Goal: Task Accomplishment & Management: Manage account settings

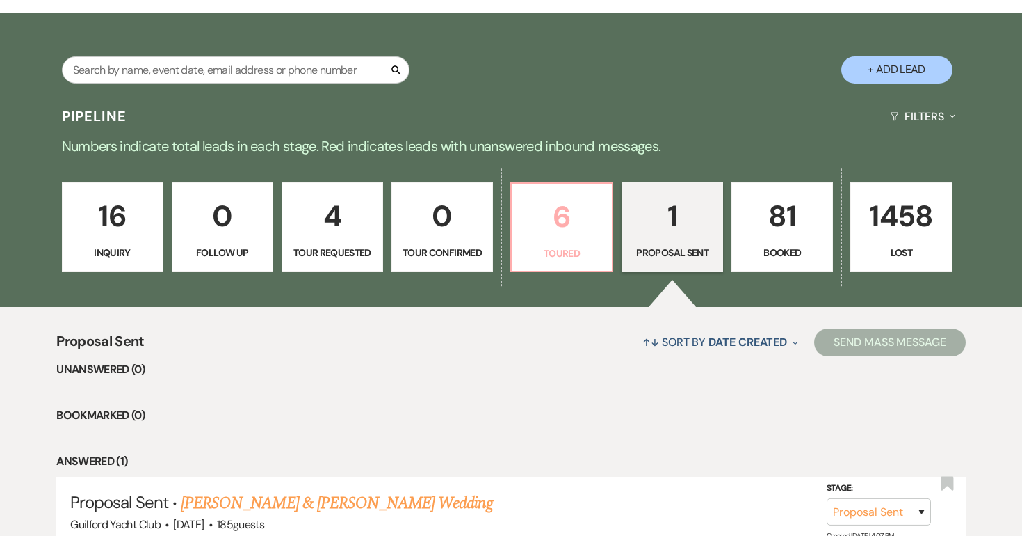
click at [551, 232] on p "6" at bounding box center [561, 216] width 83 height 47
select select "5"
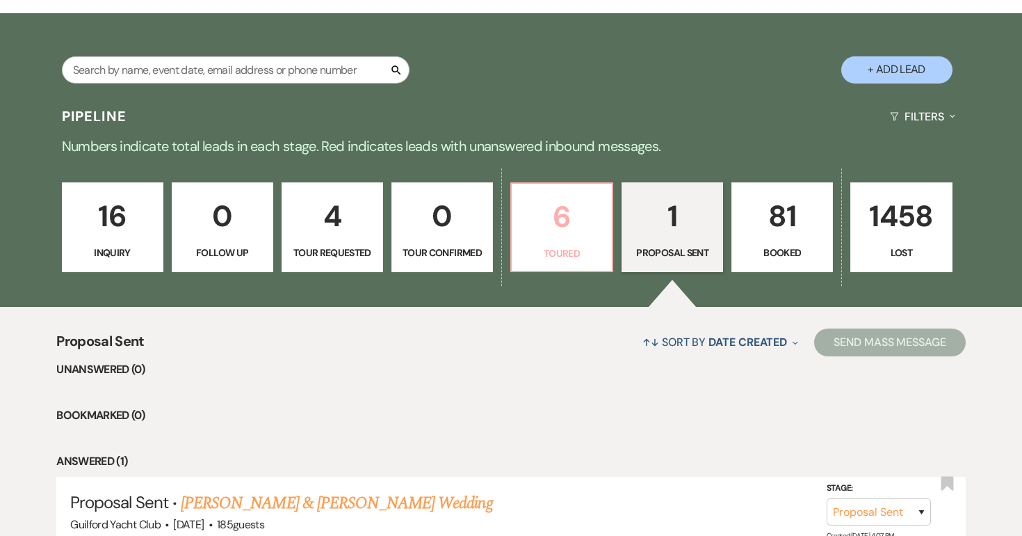
select select "5"
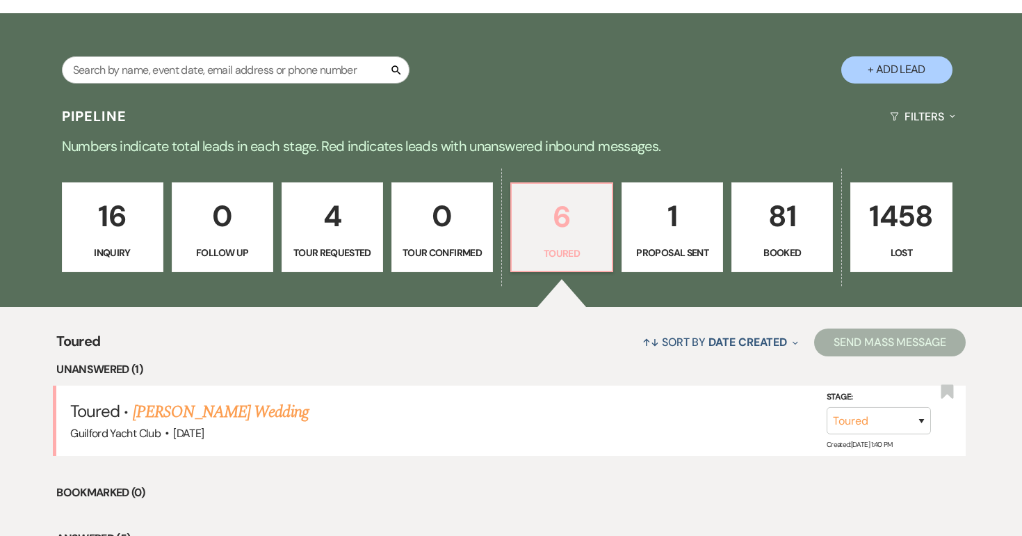
scroll to position [233, 0]
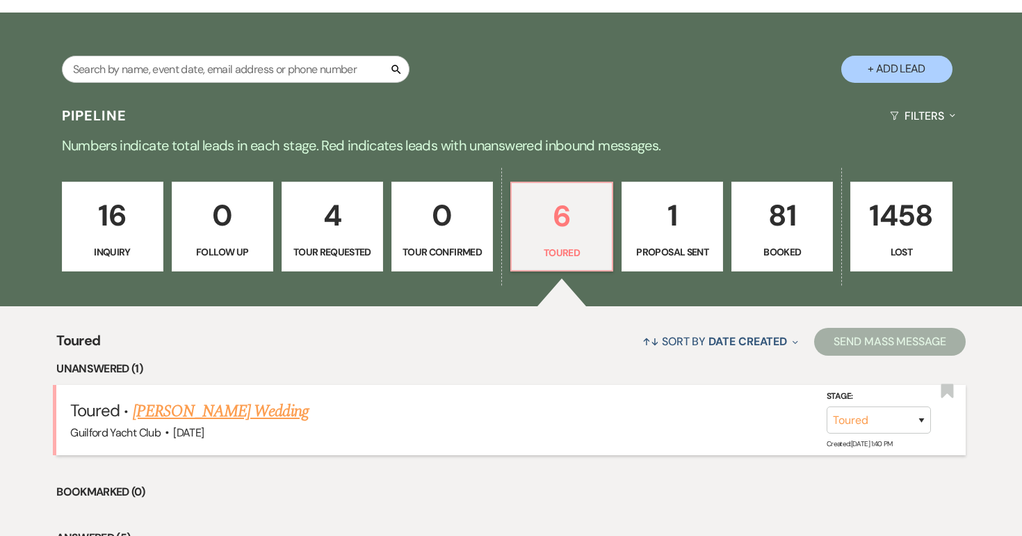
click at [250, 415] on link "[PERSON_NAME] Wedding" at bounding box center [221, 411] width 176 height 25
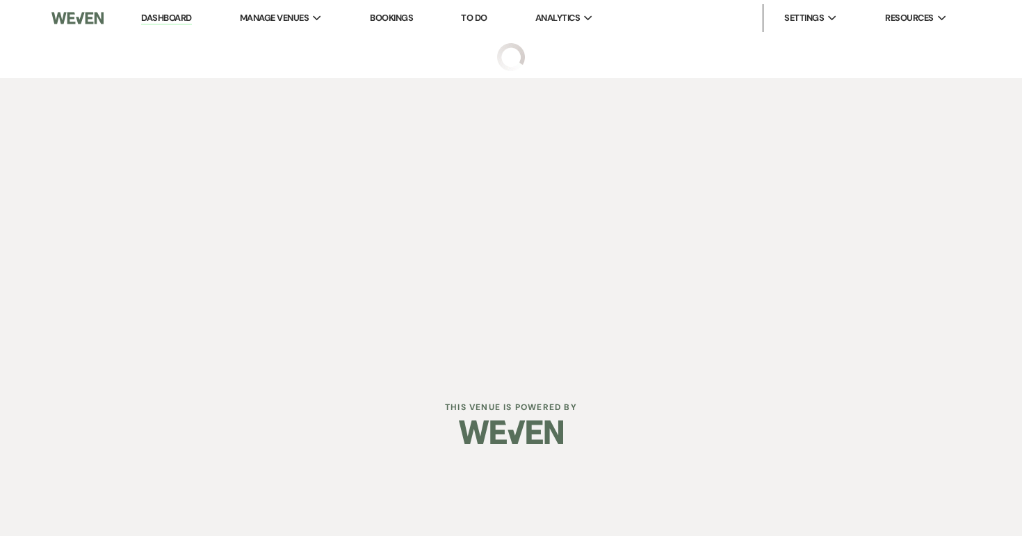
select select "5"
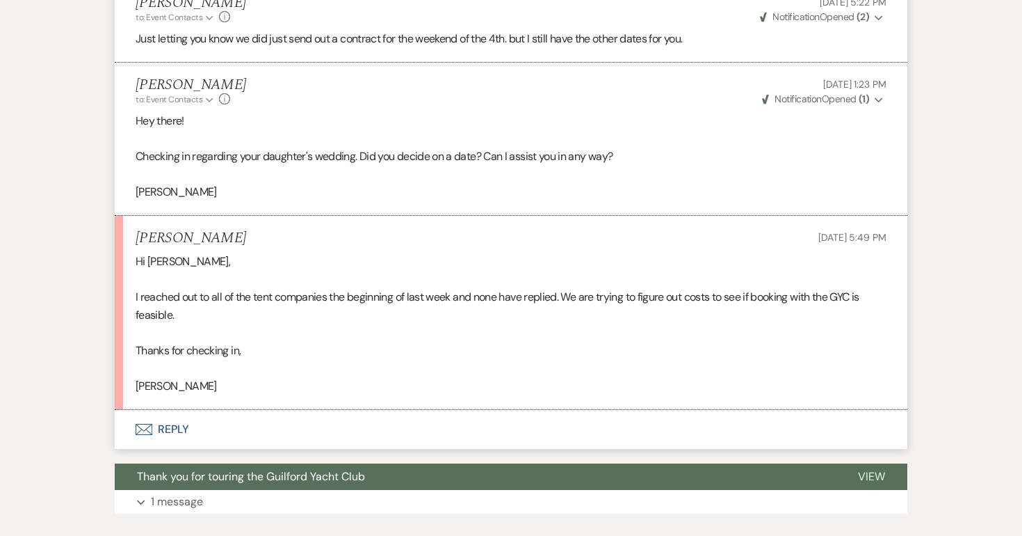
scroll to position [3101, 0]
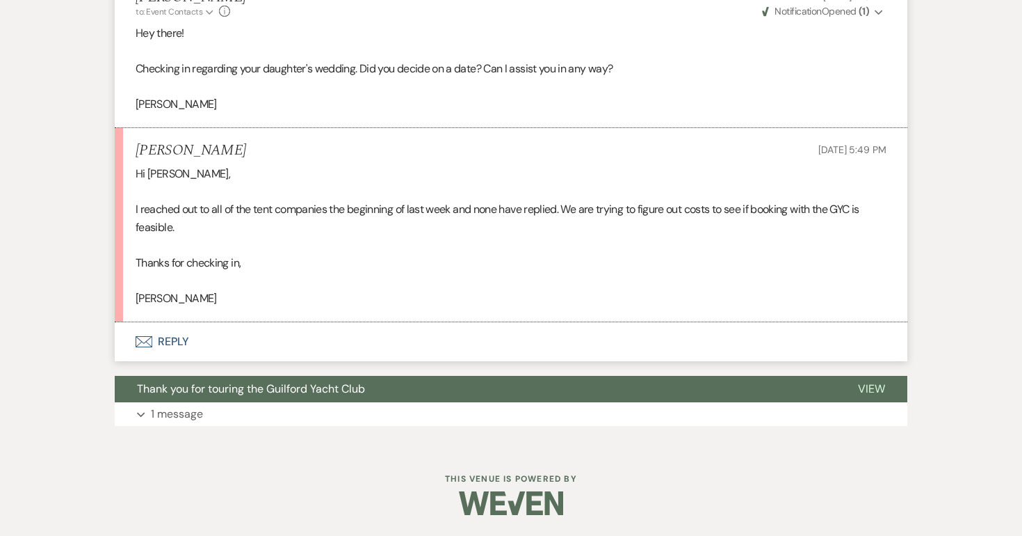
click at [175, 339] on button "Envelope Reply" at bounding box center [511, 341] width 793 height 39
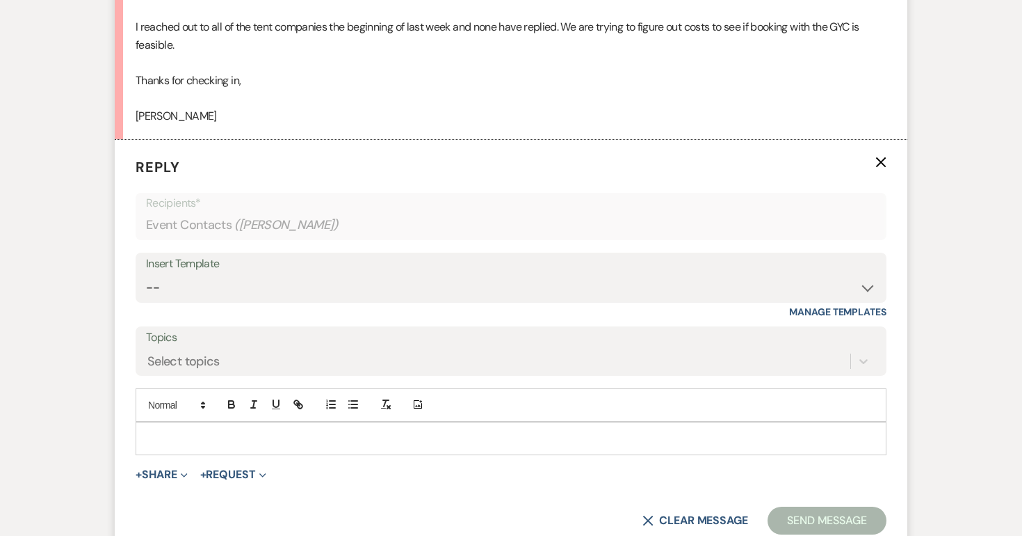
scroll to position [3475, 0]
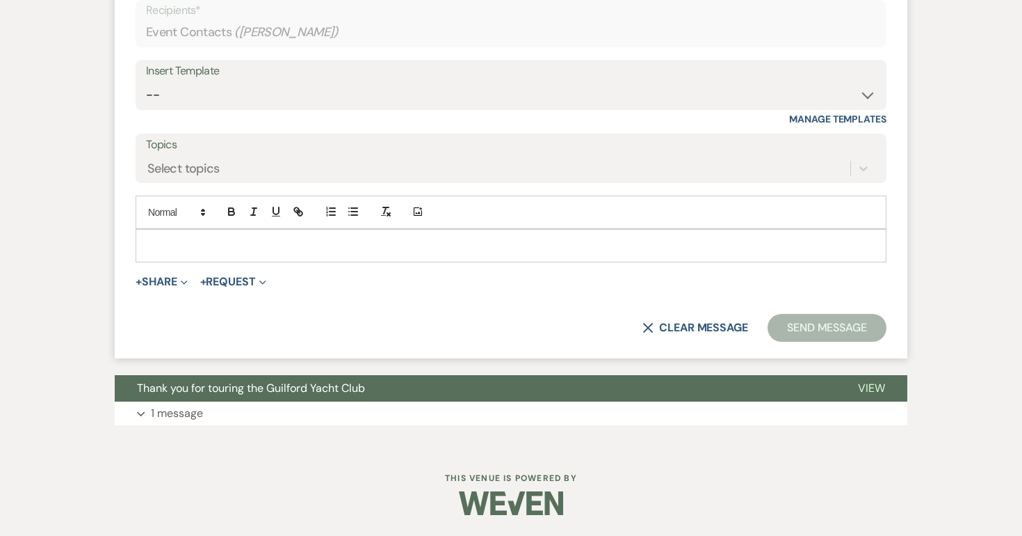
click at [170, 246] on p at bounding box center [511, 245] width 729 height 15
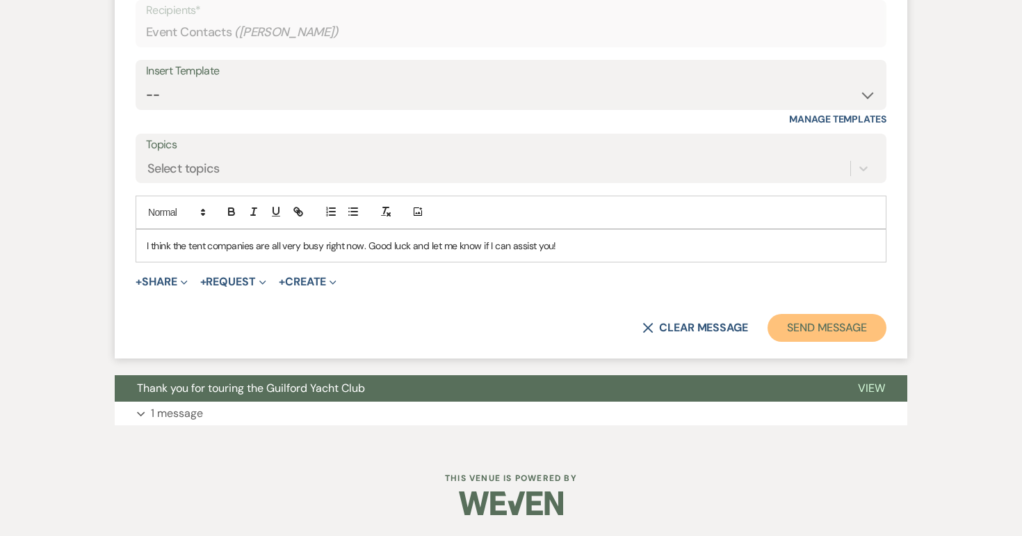
click at [820, 330] on button "Send Message" at bounding box center [827, 328] width 119 height 28
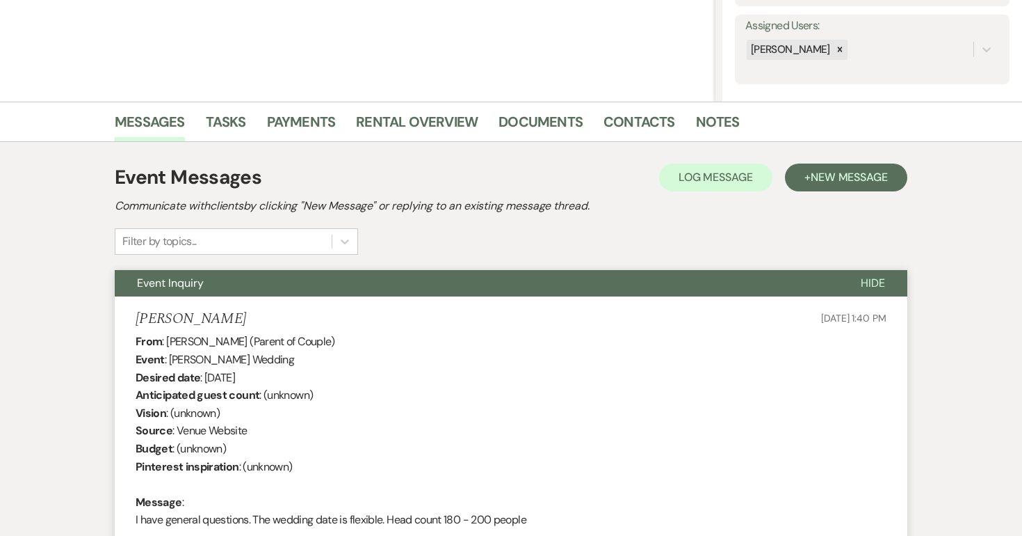
scroll to position [0, 0]
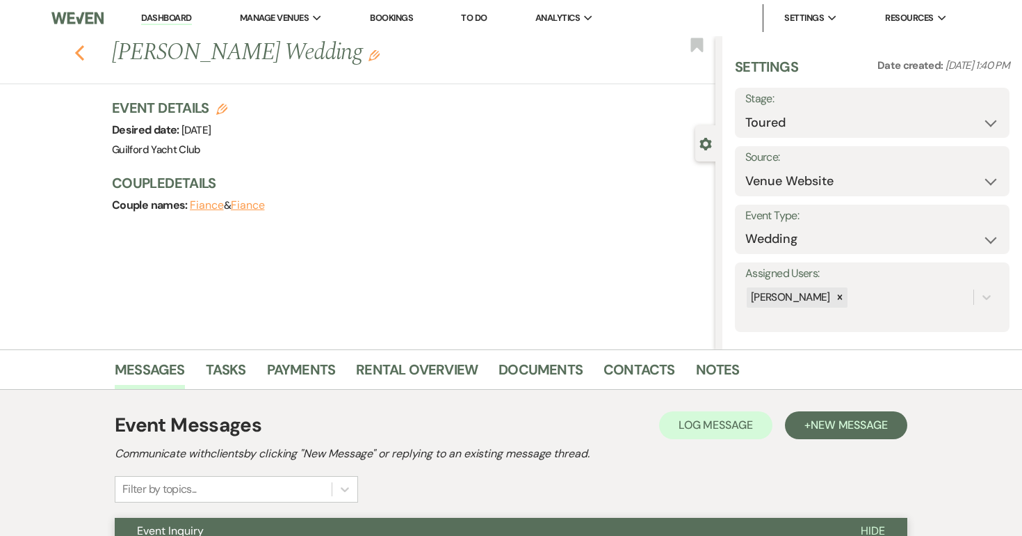
click at [83, 54] on icon "Previous" at bounding box center [79, 53] width 10 height 17
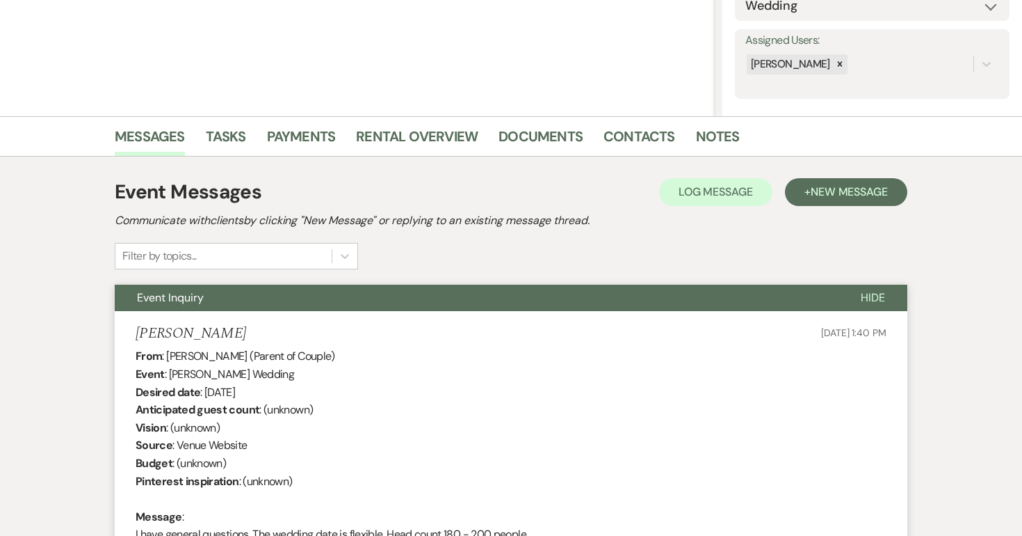
select select "5"
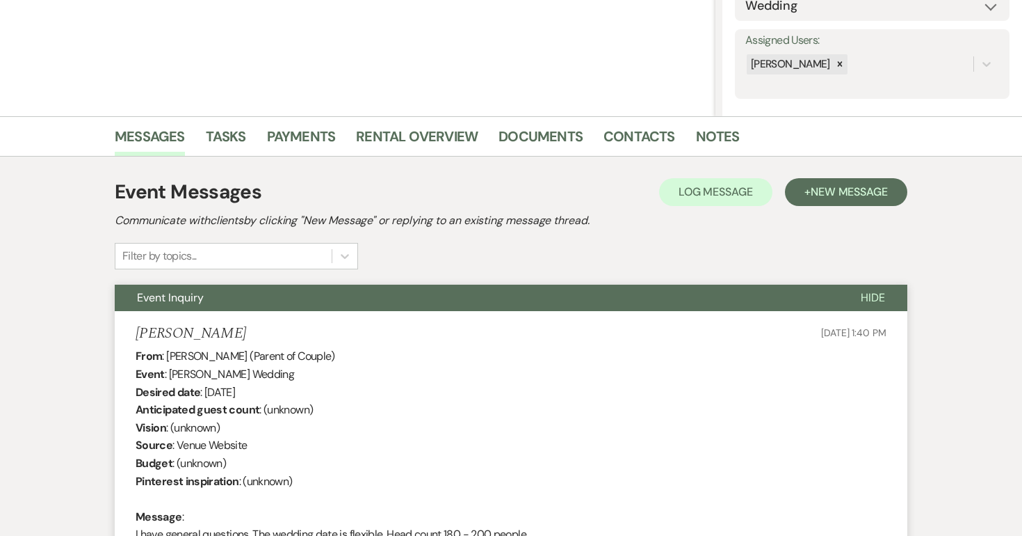
select select "5"
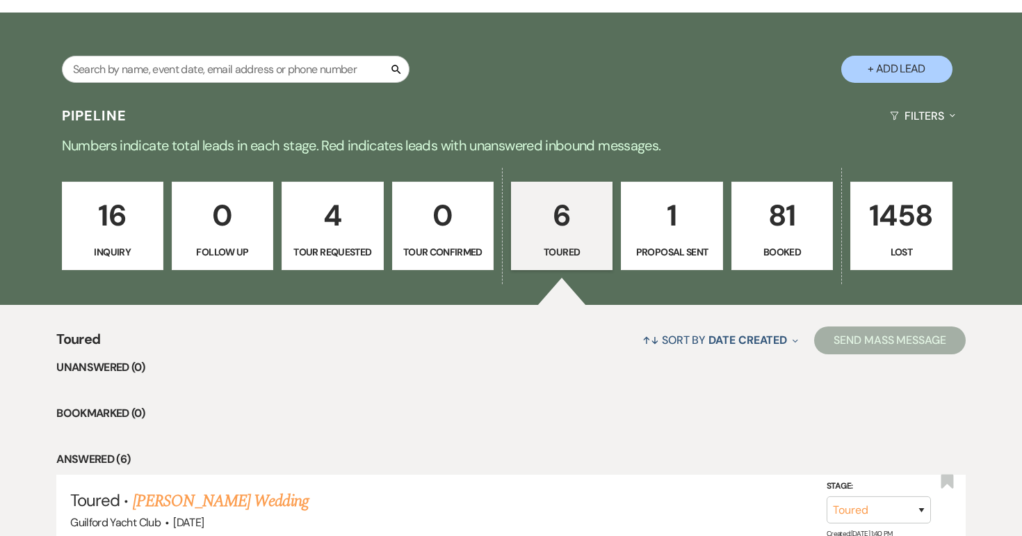
click at [577, 246] on p "Toured" at bounding box center [561, 251] width 83 height 15
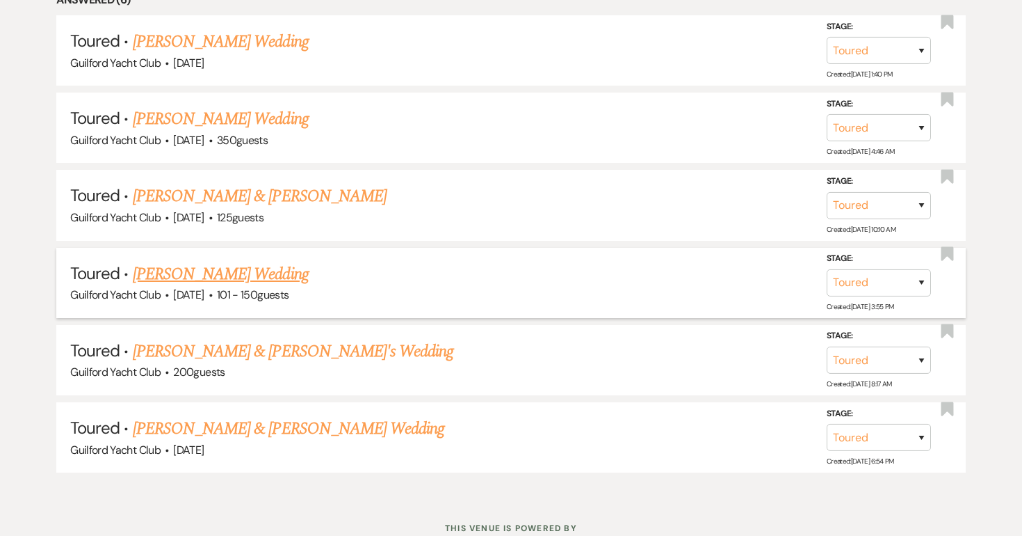
scroll to position [738, 0]
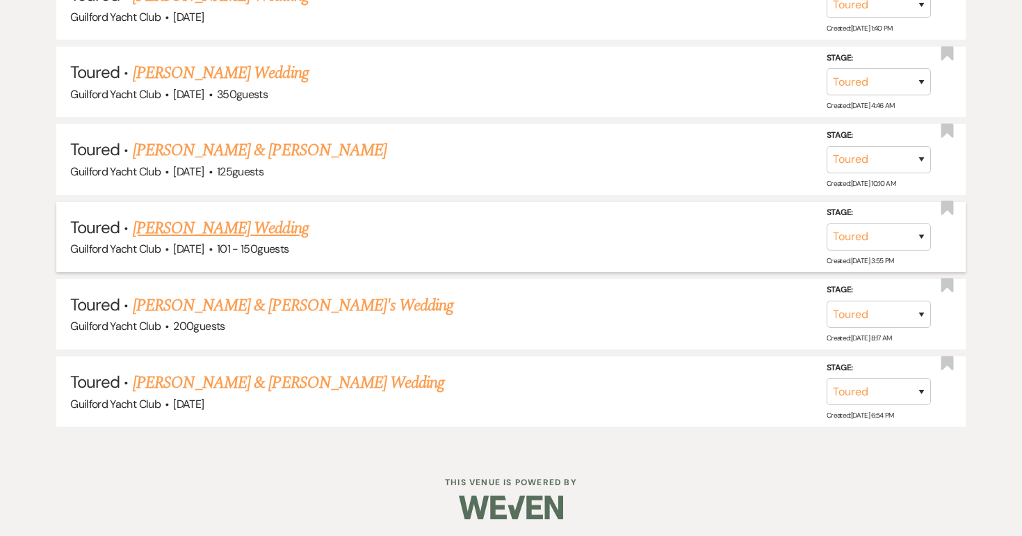
click at [254, 230] on link "[PERSON_NAME] Wedding" at bounding box center [221, 228] width 176 height 25
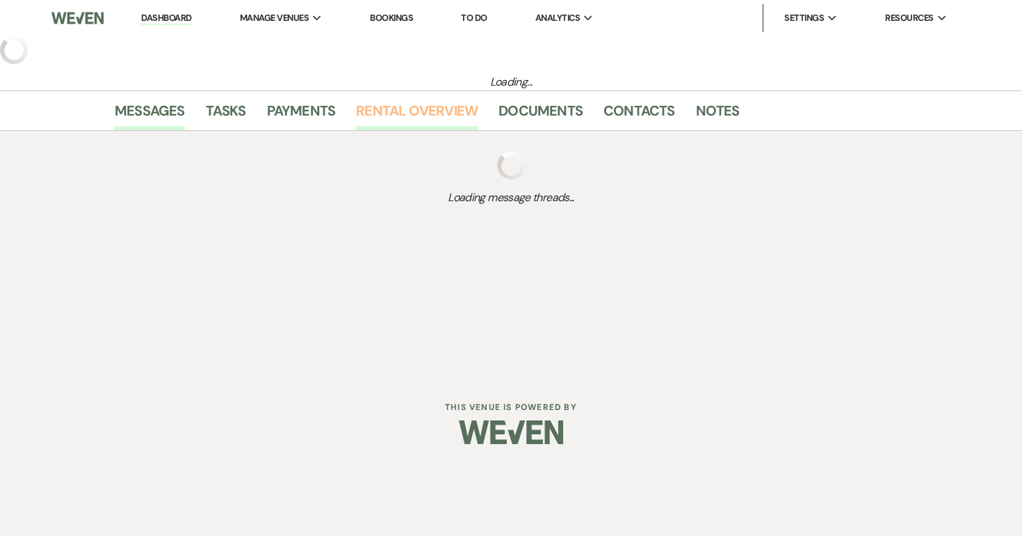
select select "5"
select select "2"
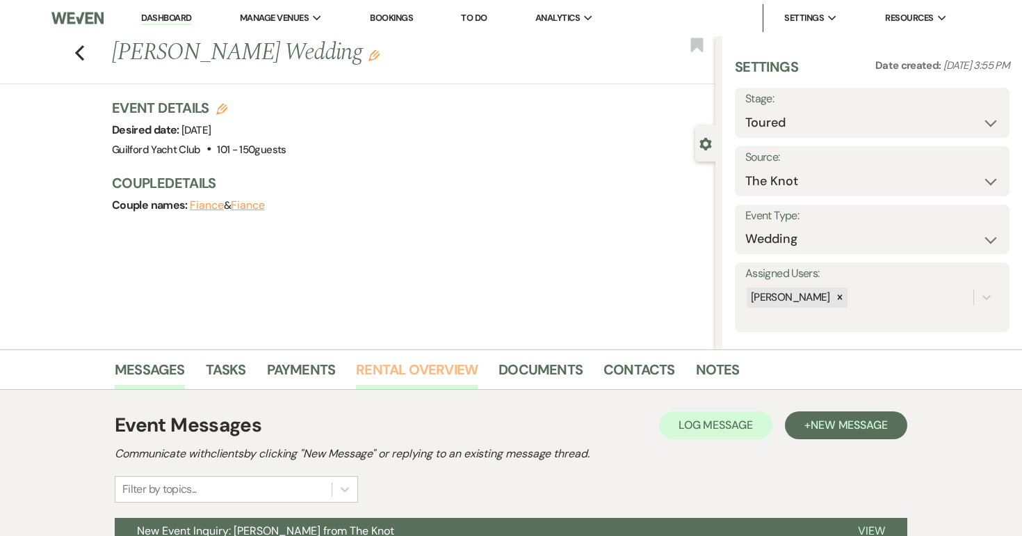
scroll to position [271, 0]
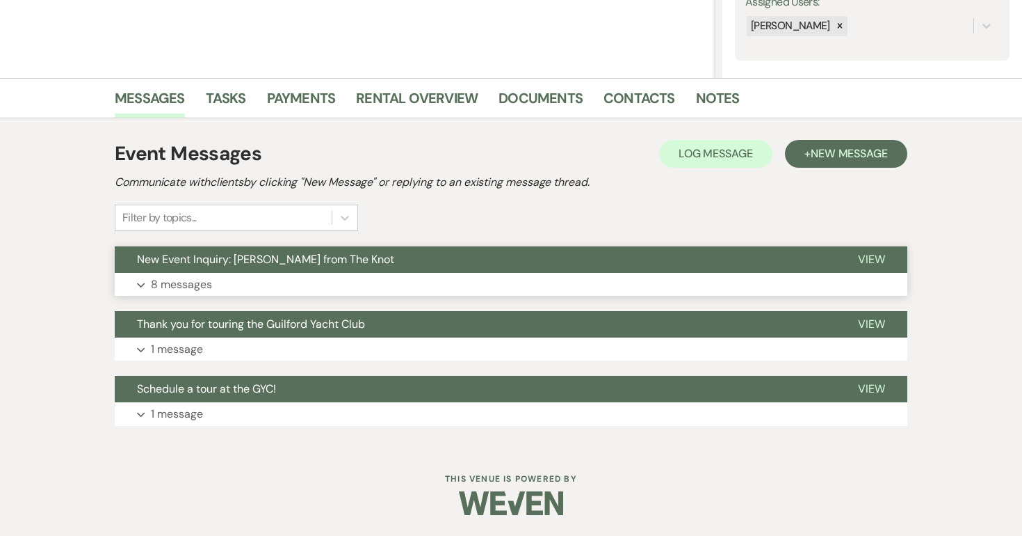
click at [864, 255] on span "View" at bounding box center [871, 259] width 27 height 15
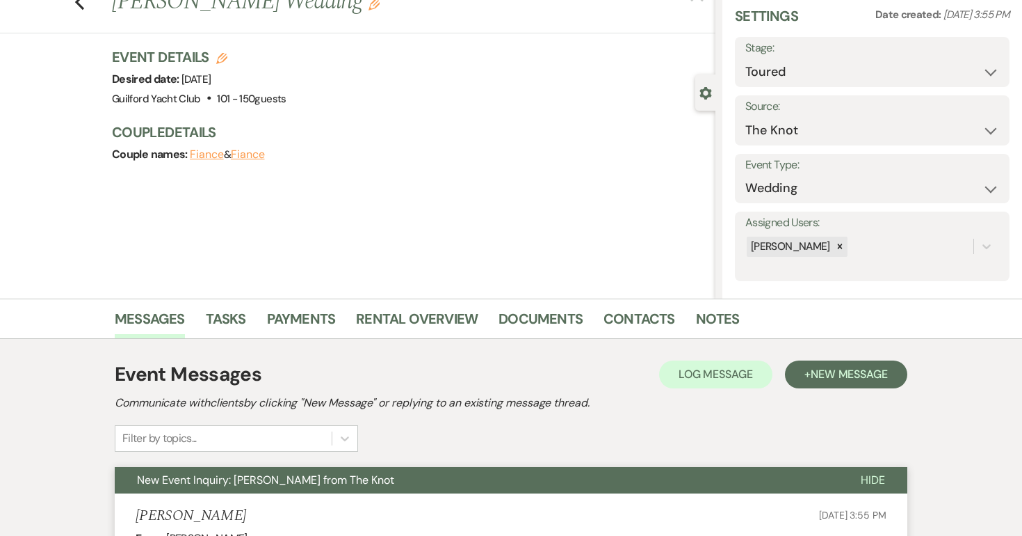
scroll to position [0, 0]
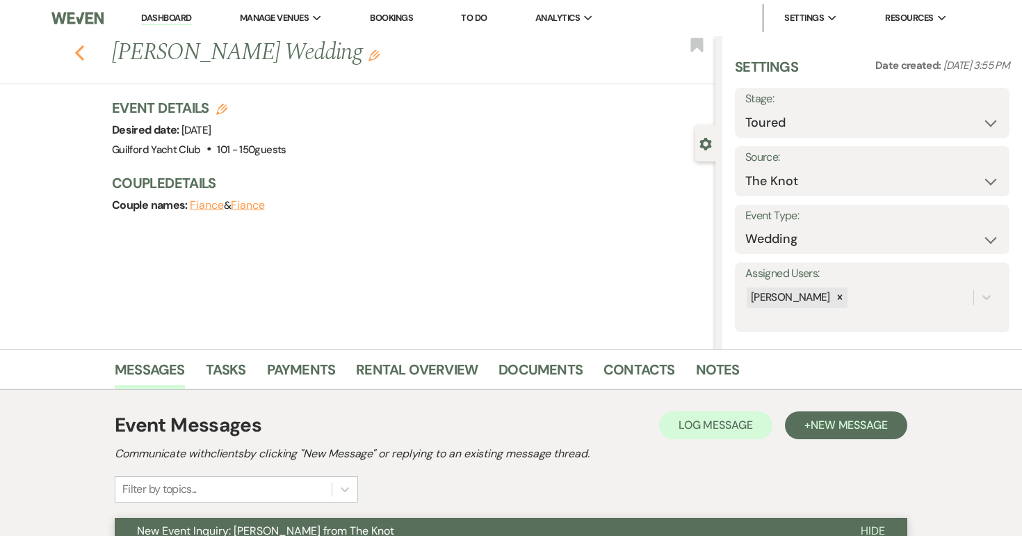
click at [79, 54] on use "button" at bounding box center [79, 52] width 9 height 15
select select "5"
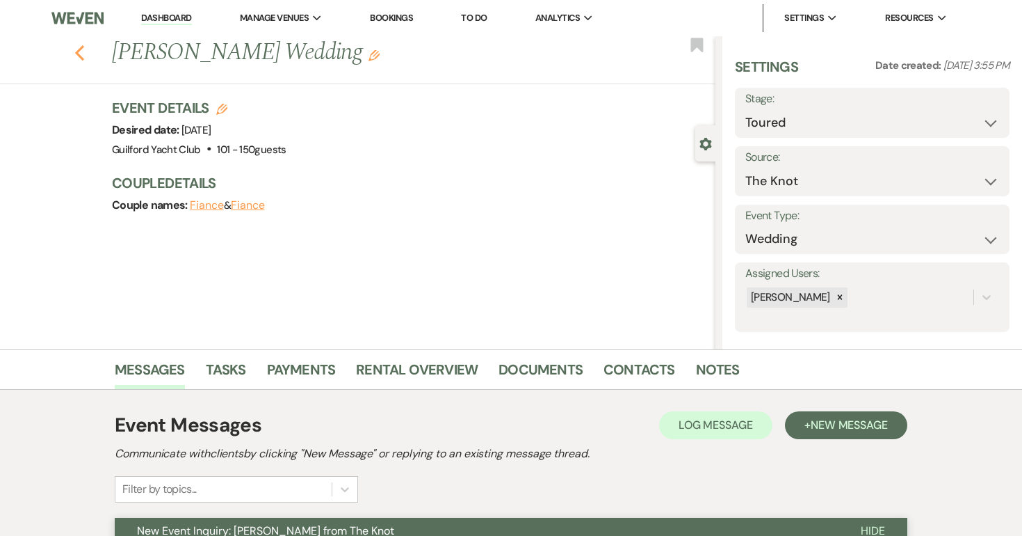
select select "5"
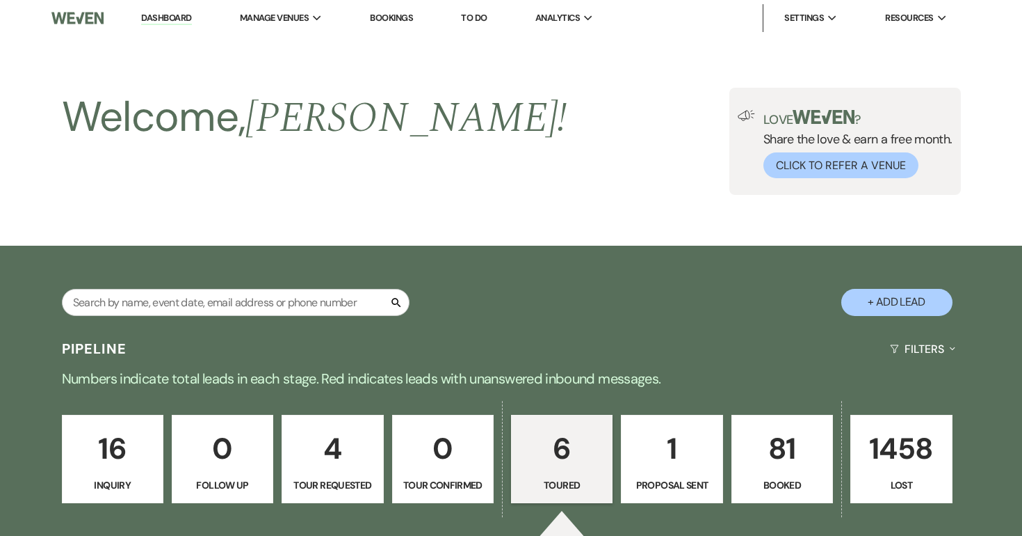
scroll to position [738, 0]
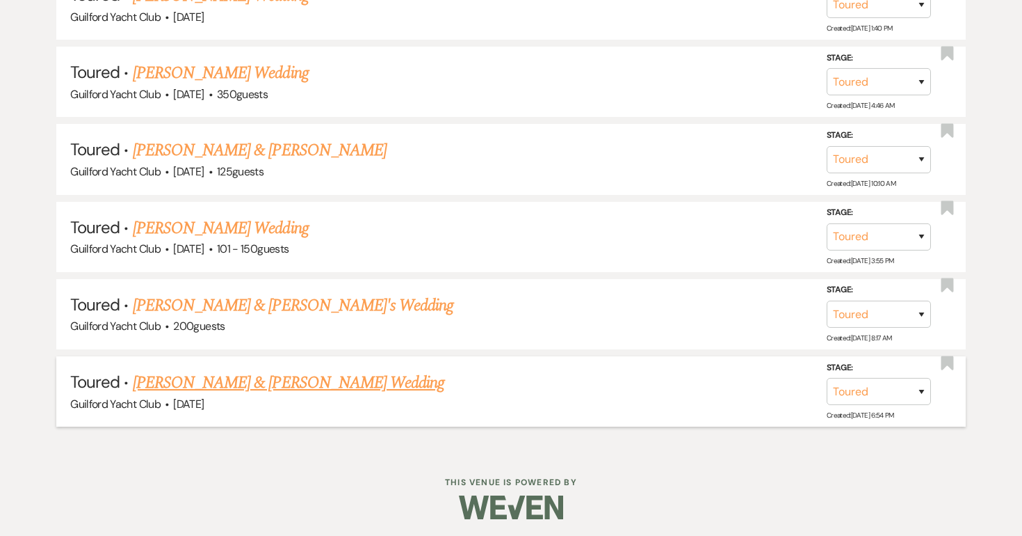
click at [250, 373] on link "[PERSON_NAME] & [PERSON_NAME] Wedding" at bounding box center [289, 382] width 312 height 25
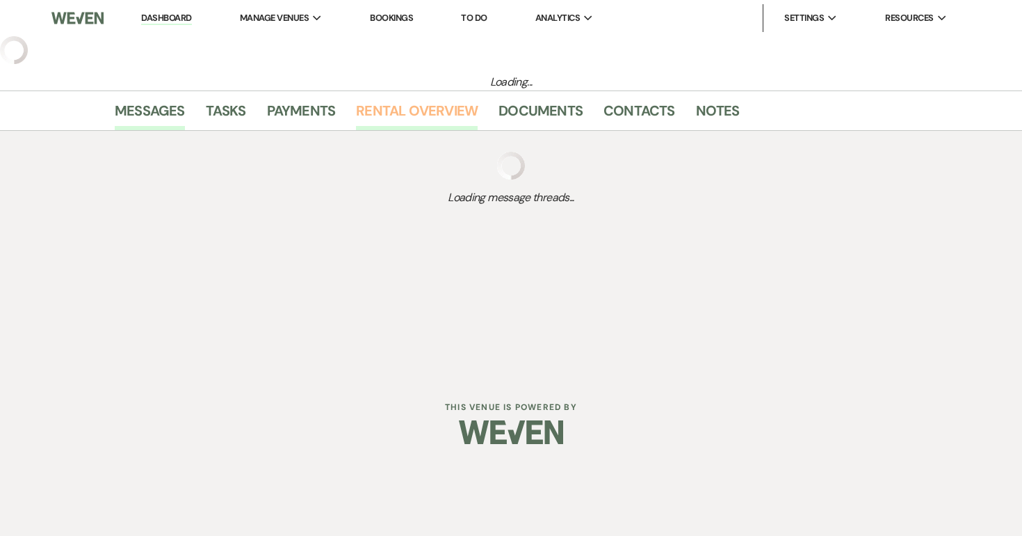
select select "5"
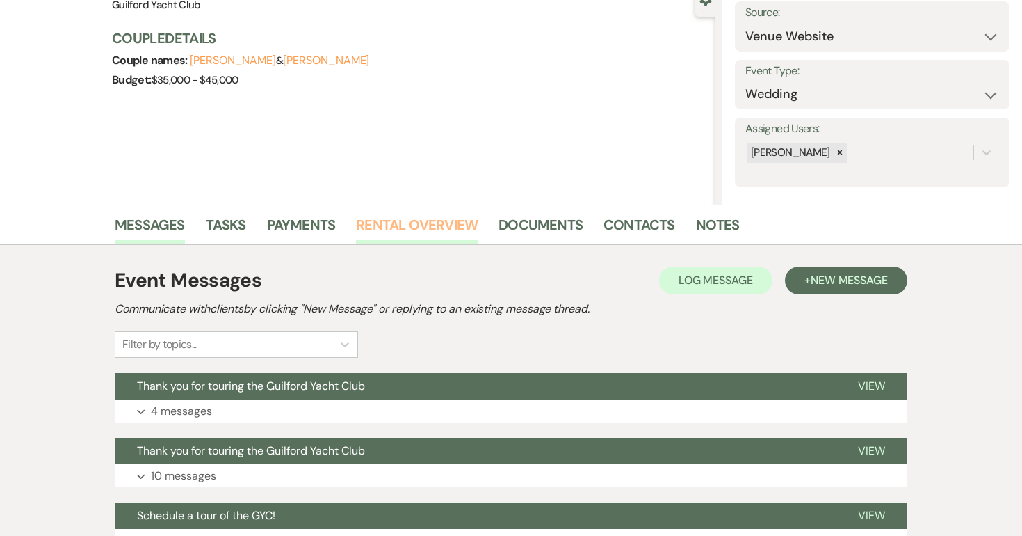
scroll to position [336, 0]
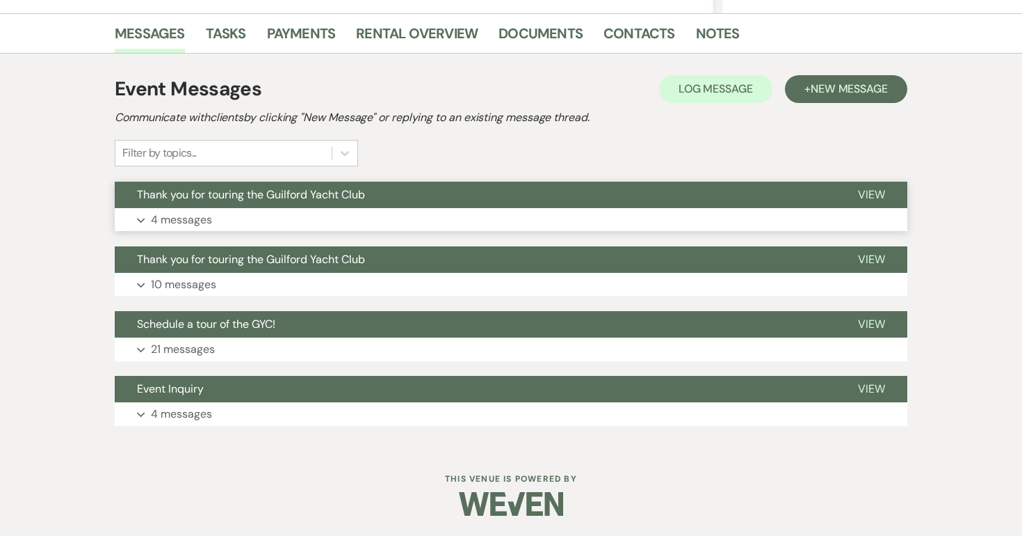
click at [873, 189] on span "View" at bounding box center [871, 194] width 27 height 15
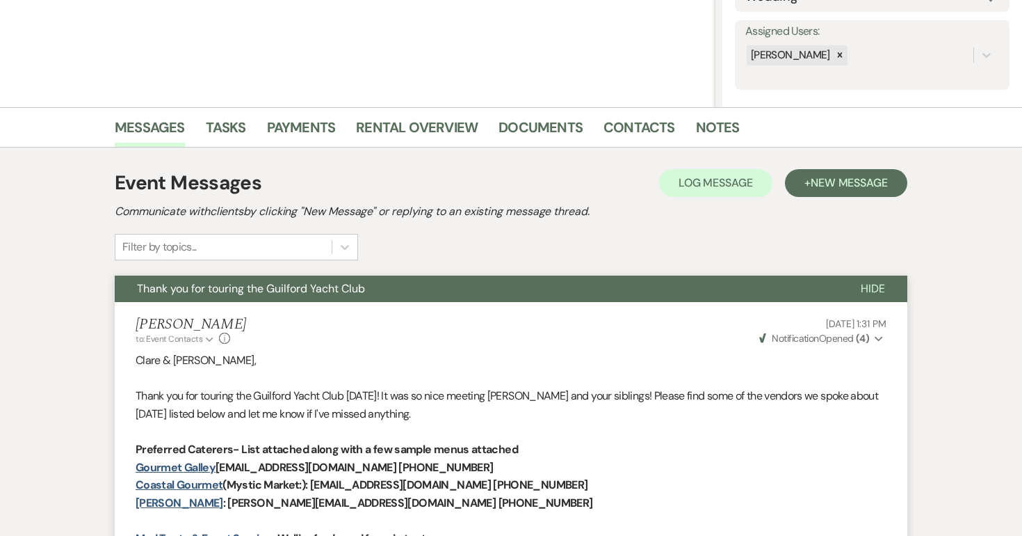
scroll to position [0, 0]
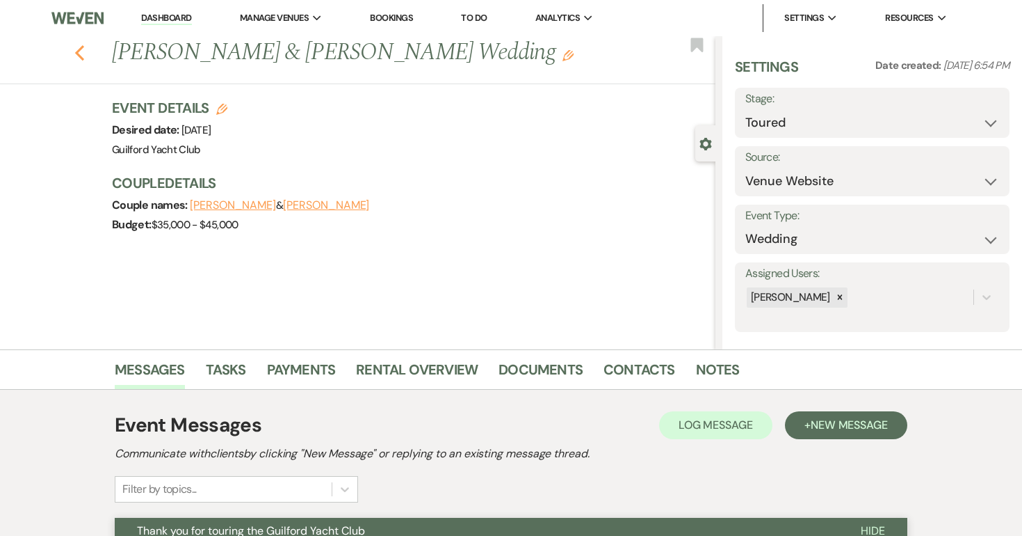
click at [81, 55] on icon "Previous" at bounding box center [79, 53] width 10 height 17
select select "5"
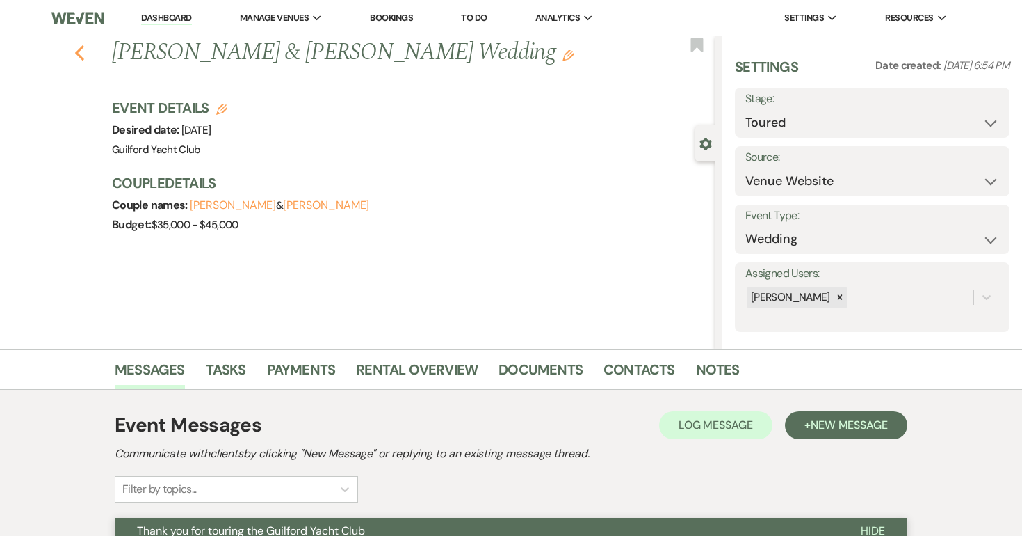
select select "5"
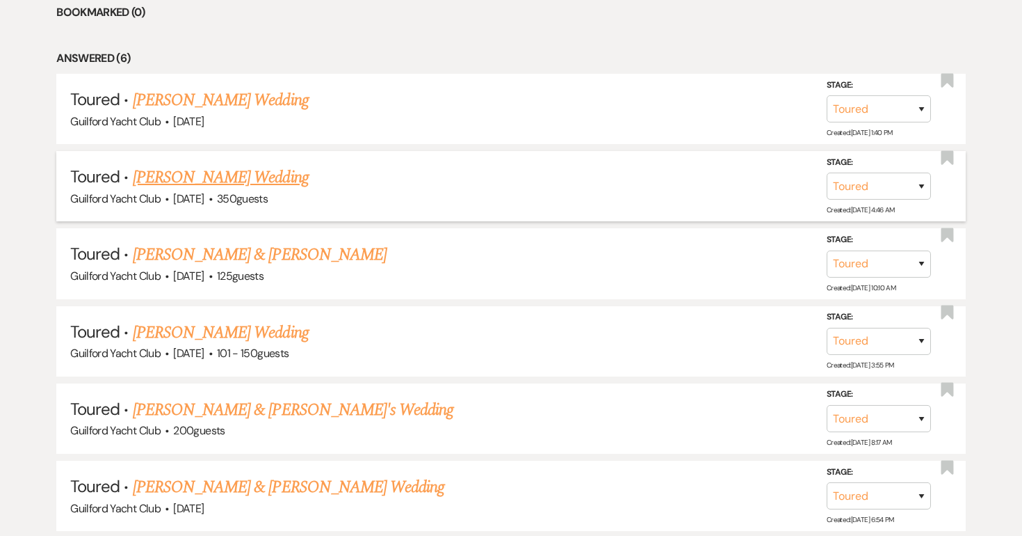
scroll to position [633, 0]
click at [206, 252] on link "[PERSON_NAME] & [PERSON_NAME]" at bounding box center [260, 255] width 254 height 25
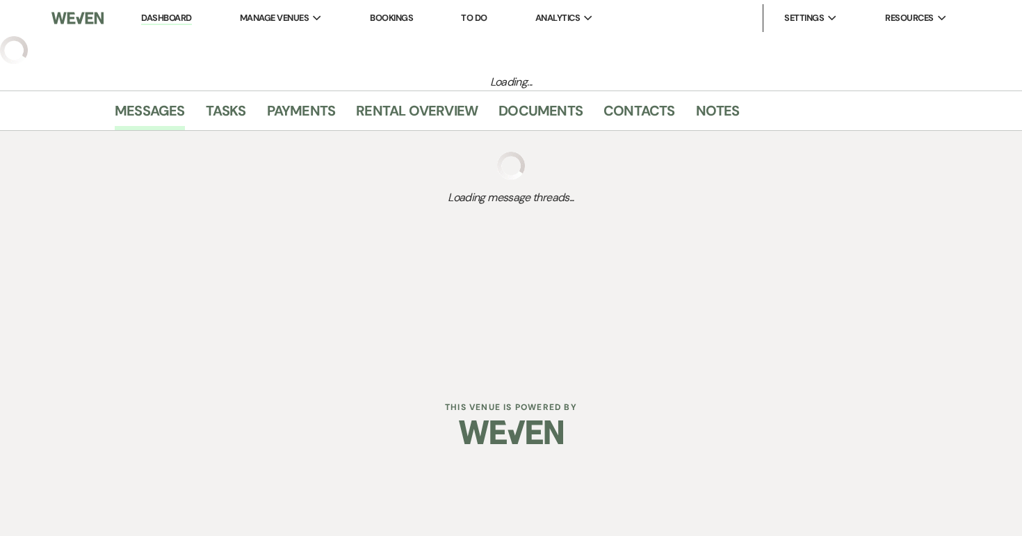
select select "5"
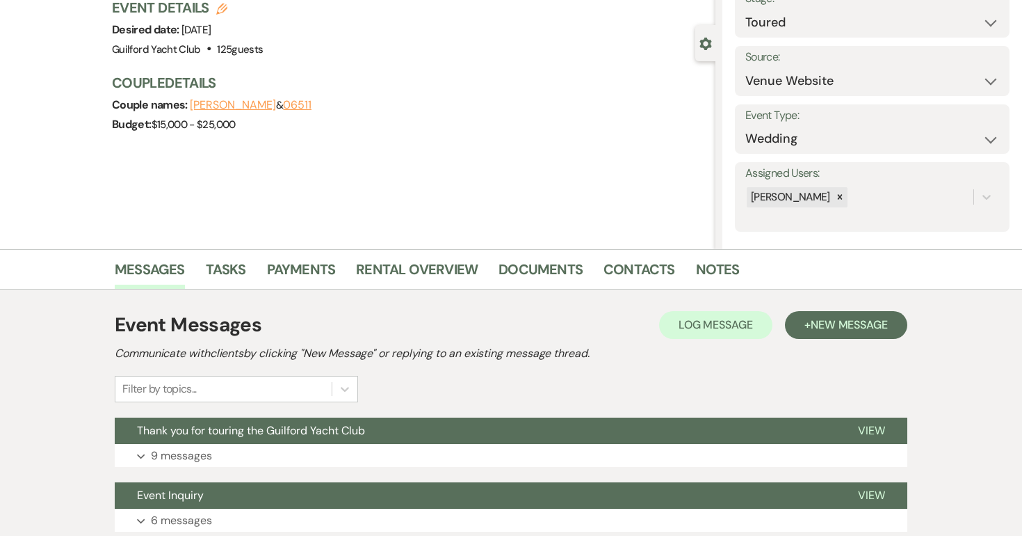
scroll to position [207, 0]
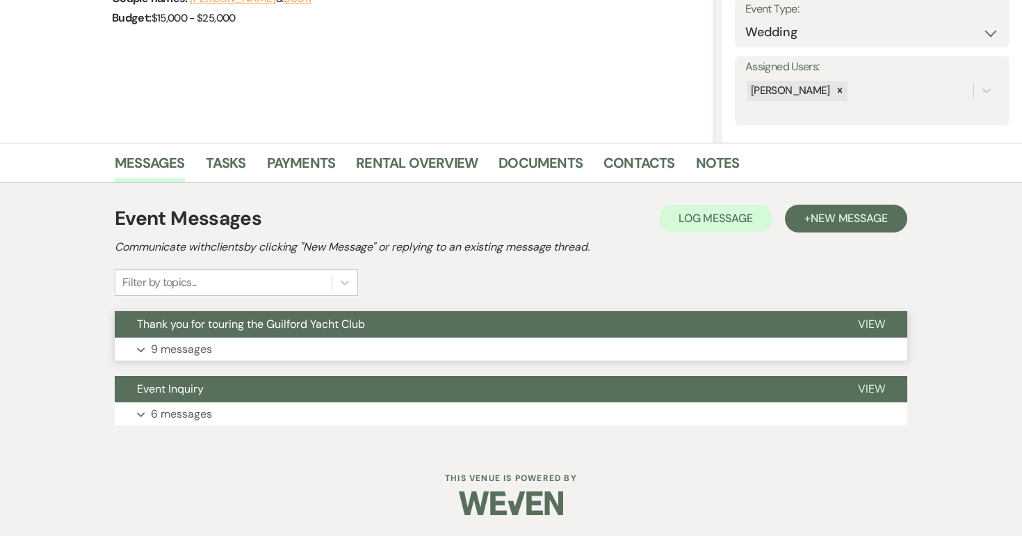
click at [891, 325] on button "View" at bounding box center [872, 324] width 72 height 26
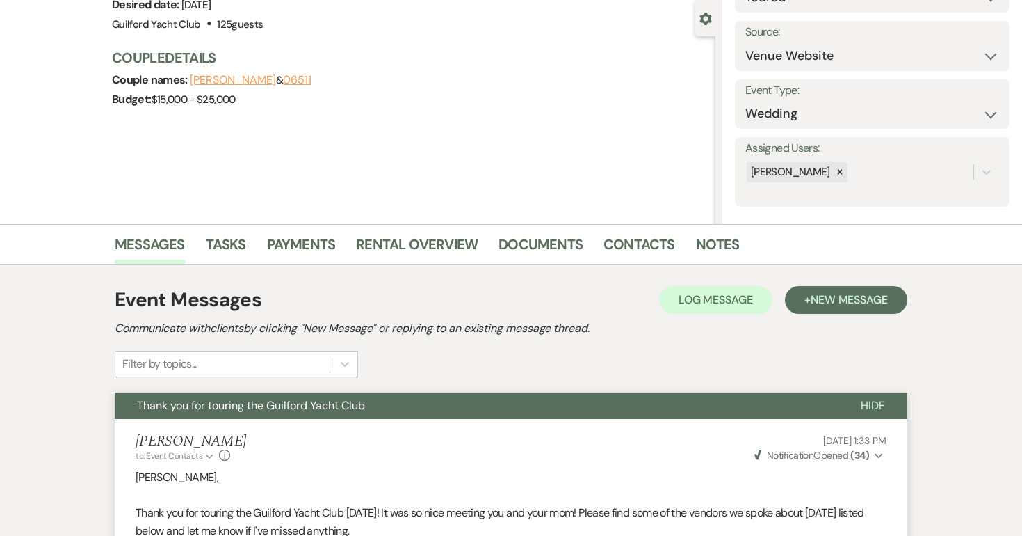
scroll to position [0, 0]
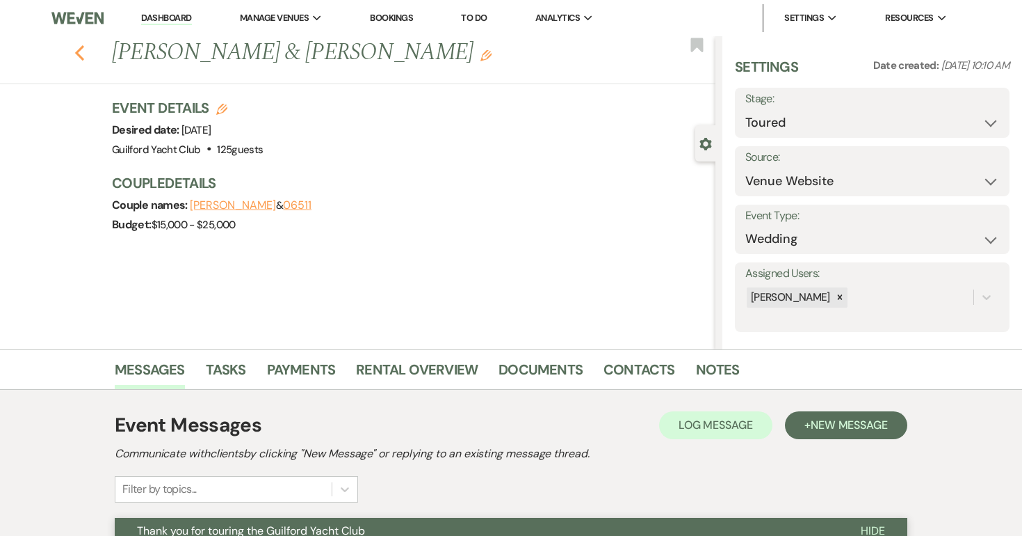
click at [77, 54] on use "button" at bounding box center [79, 52] width 9 height 15
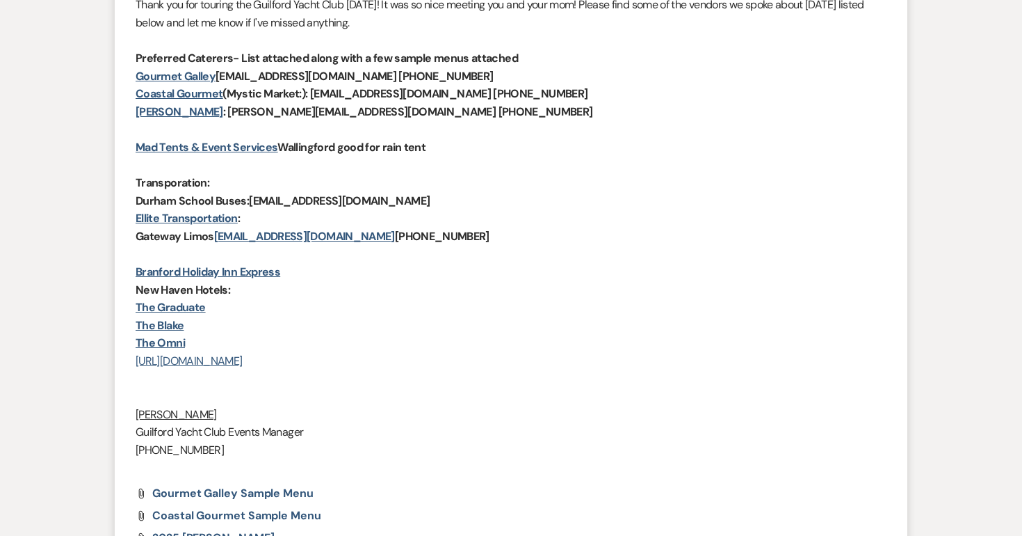
select select "5"
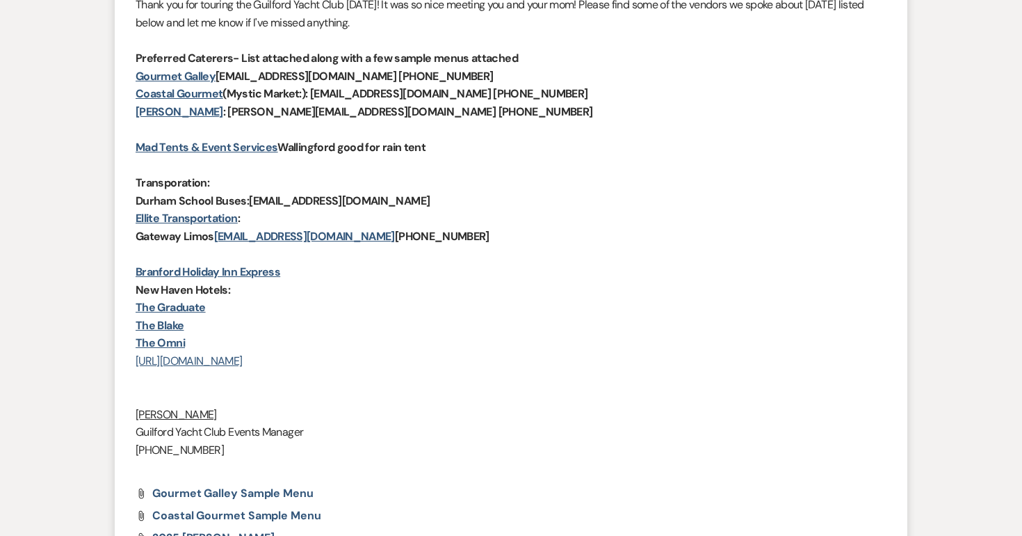
select select "5"
